Goal: Find specific page/section: Find specific page/section

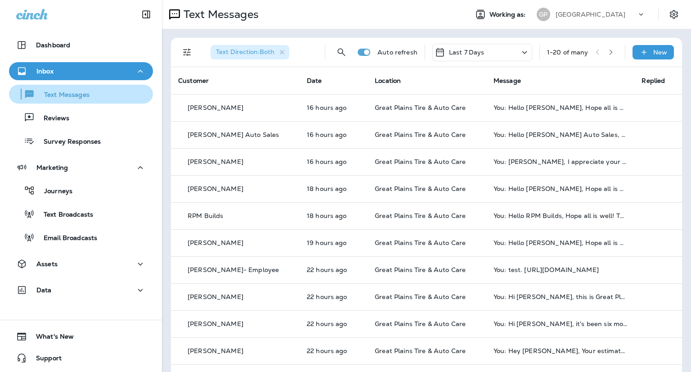
click at [48, 99] on p "Text Messages" at bounding box center [62, 95] width 54 height 9
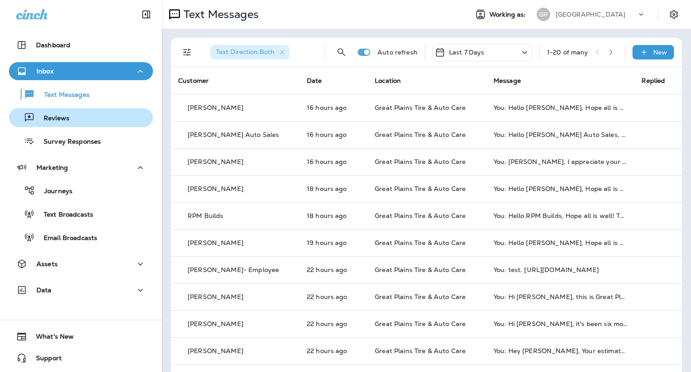
click at [57, 117] on p "Reviews" at bounding box center [52, 118] width 35 height 9
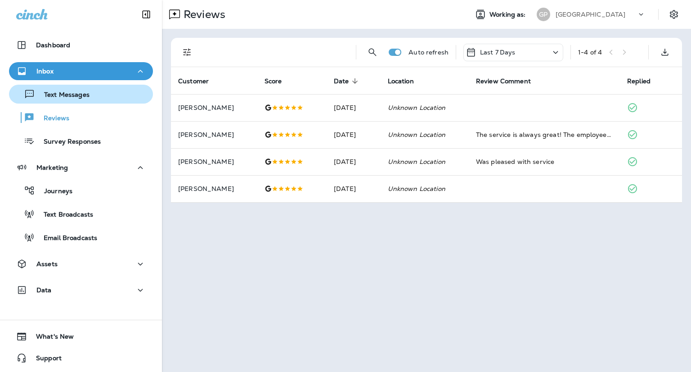
click at [65, 90] on div "Text Messages" at bounding box center [51, 93] width 77 height 13
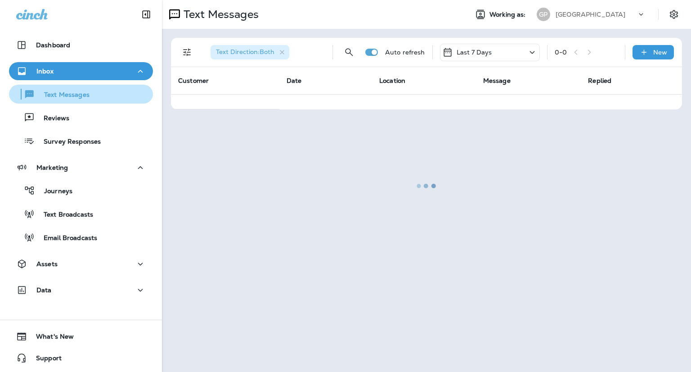
click at [85, 96] on p "Text Messages" at bounding box center [62, 95] width 54 height 9
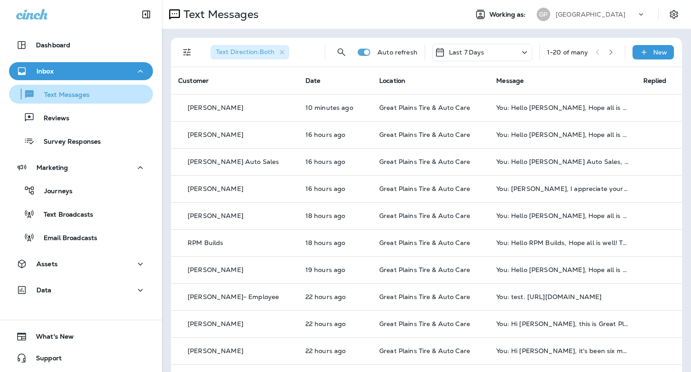
click at [9, 85] on button "Text Messages" at bounding box center [81, 94] width 144 height 19
